Goal: Information Seeking & Learning: Learn about a topic

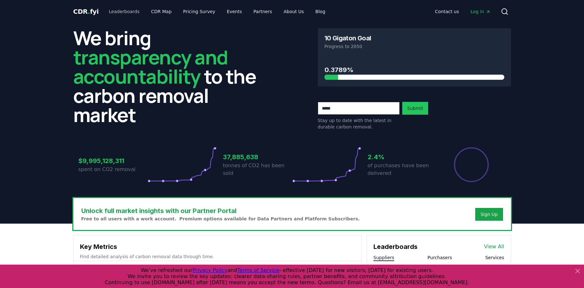
click at [129, 12] on link "Leaderboards" at bounding box center [124, 12] width 41 height 12
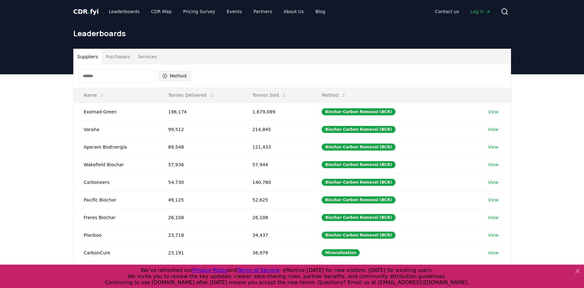
click at [186, 75] on button "Method" at bounding box center [174, 76] width 33 height 10
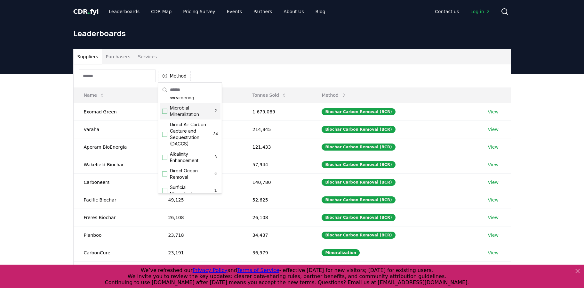
scroll to position [135, 0]
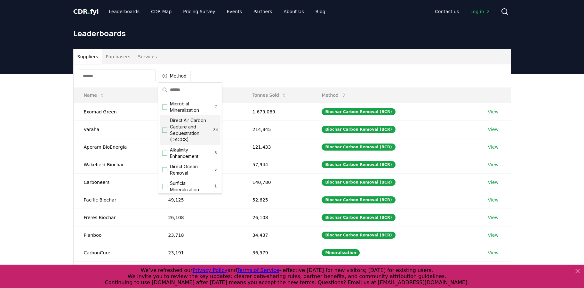
click at [174, 143] on span "Direct Air Carbon Capture and Sequestration (DACCS)" at bounding box center [192, 130] width 44 height 26
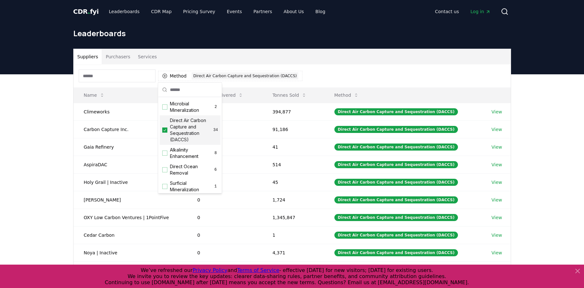
click at [34, 139] on div "Suppliers Purchasers Services Method 1 Direct Air Carbon Capture and Sequestrat…" at bounding box center [292, 202] width 584 height 256
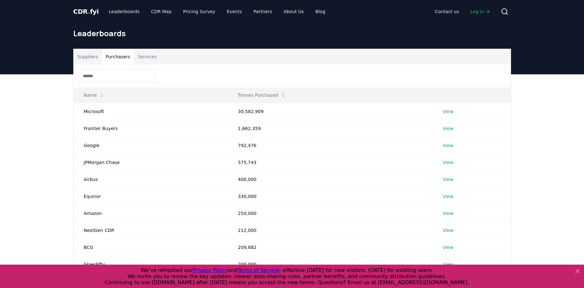
click at [118, 55] on button "Purchasers" at bounding box center [118, 56] width 32 height 15
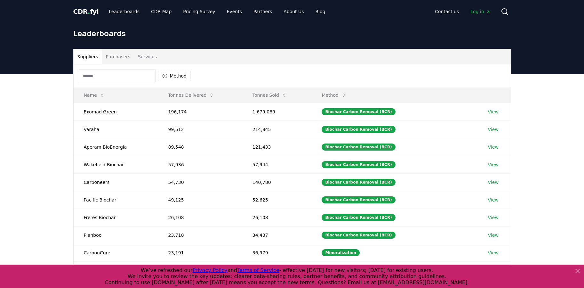
click at [90, 60] on button "Suppliers" at bounding box center [88, 56] width 28 height 15
click at [182, 79] on button "Method" at bounding box center [174, 76] width 33 height 10
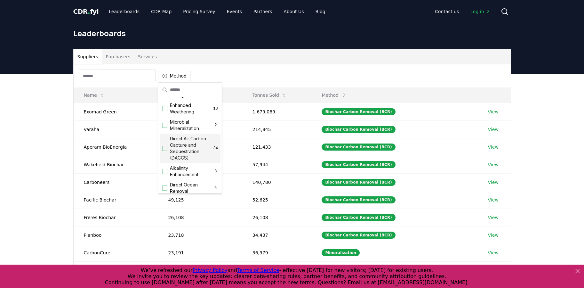
scroll to position [128, 0]
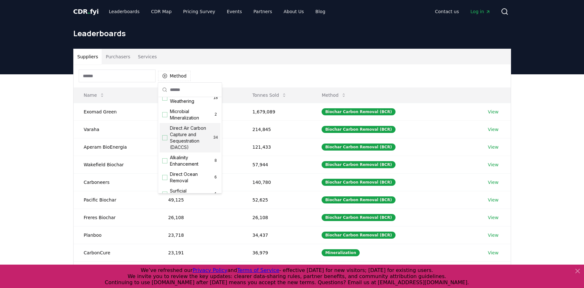
click at [190, 150] on span "Direct Air Carbon Capture and Sequestration (DACCS)" at bounding box center [192, 138] width 44 height 26
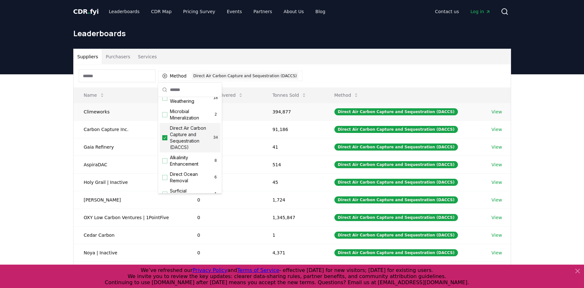
click at [503, 112] on td "View" at bounding box center [496, 112] width 29 height 18
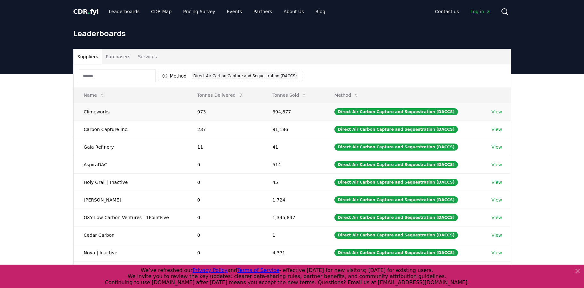
click at [498, 112] on link "View" at bounding box center [497, 112] width 11 height 6
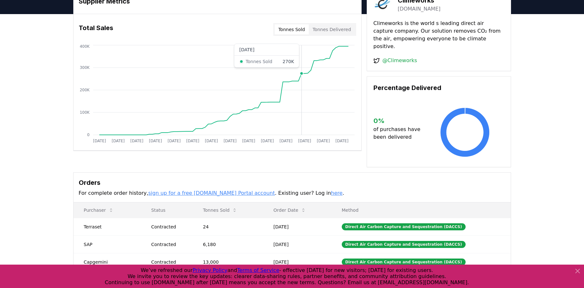
scroll to position [35, 0]
click at [344, 29] on button "Tonnes Delivered" at bounding box center [332, 29] width 46 height 10
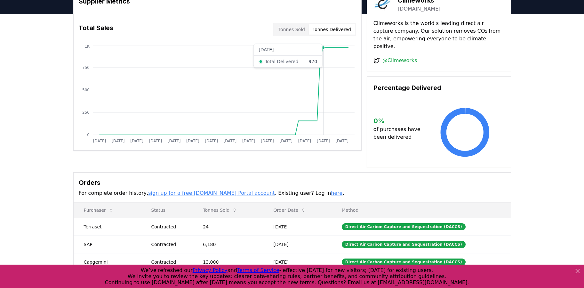
click at [322, 81] on icon "Jan 2019 Jul 2019 Jan 2020 Jul 2020 Jan 2021 Jul 2021 Jan 2022 Jul 2022 Jan 202…" at bounding box center [215, 95] width 283 height 102
click at [265, 159] on div "Supplier Metrics Total Sales Tonnes Sold Tonnes Delivered Jan 2019 Jul 2019 Jan…" at bounding box center [292, 77] width 438 height 179
